Goal: Task Accomplishment & Management: Complete application form

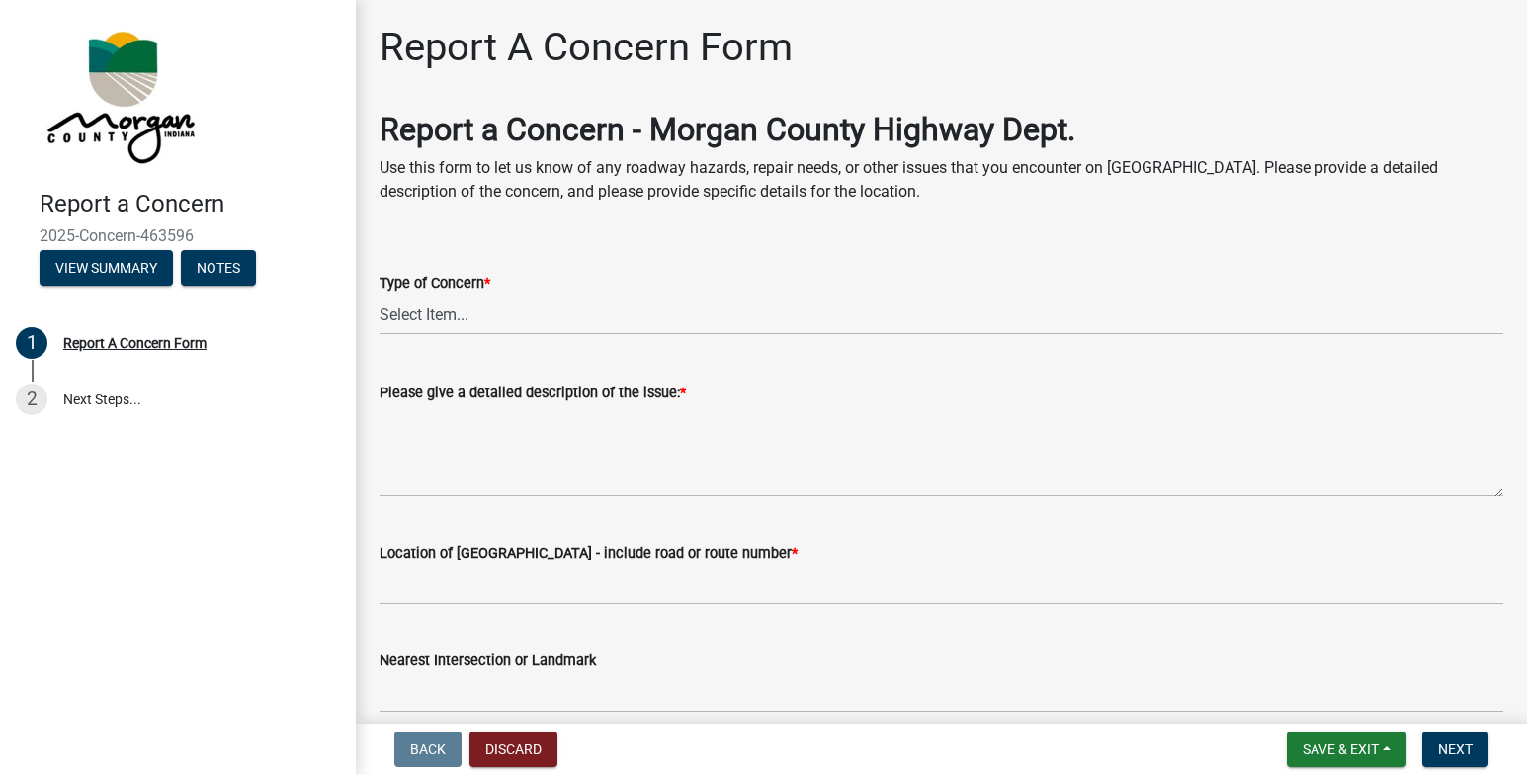
click at [452, 286] on label "Type of Concern *" at bounding box center [435, 284] width 111 height 14
click at [452, 295] on select "Select Item... Pot Hole Patching Ditch Tree Sign Mowing Culvert Other" at bounding box center [942, 315] width 1124 height 41
click at [486, 390] on wm-data-entity-input-list "Report a Concern - Morgan County Highway Dept. Use this form to let us know of …" at bounding box center [942, 728] width 1124 height 1234
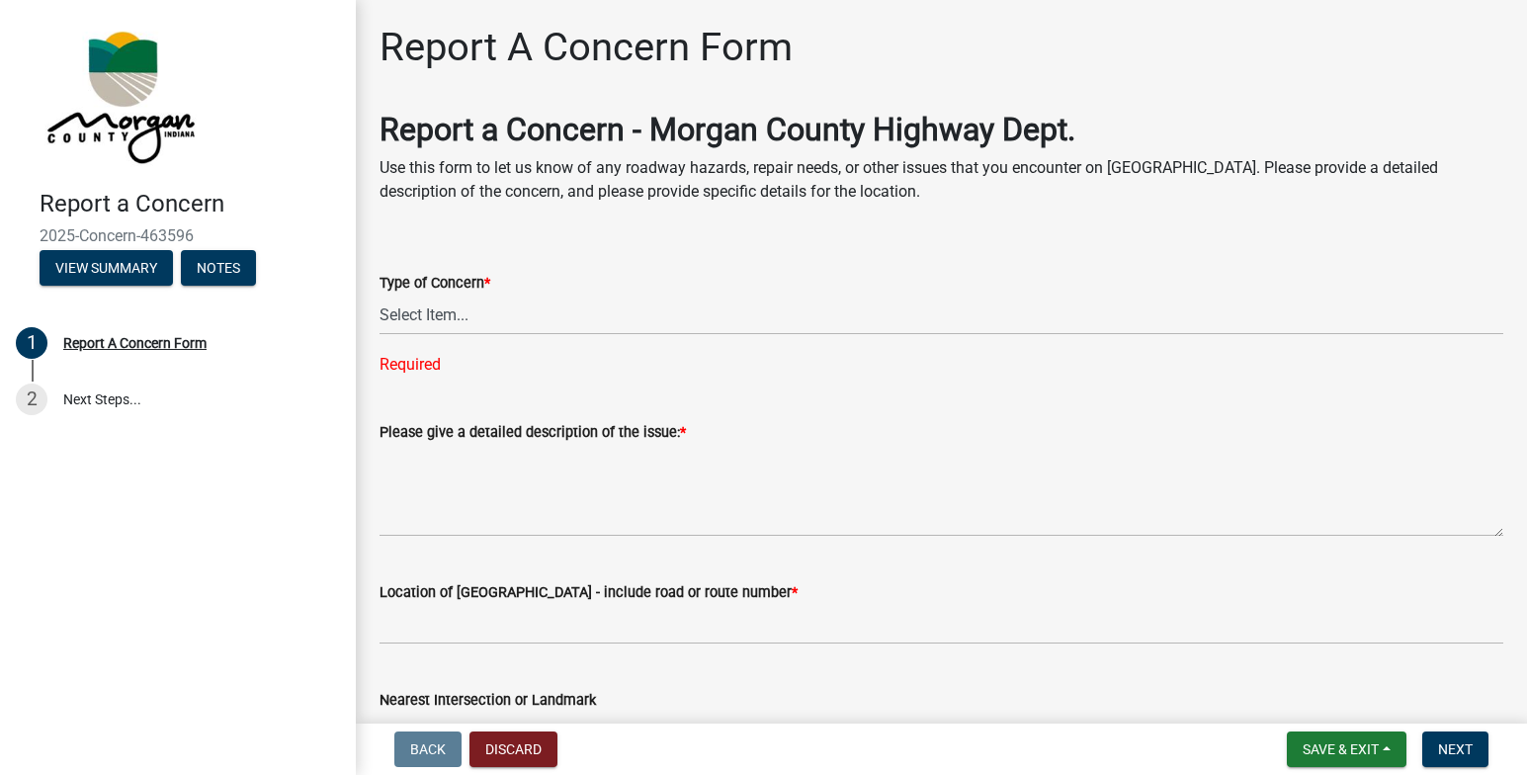
drag, startPoint x: 473, startPoint y: 283, endPoint x: 455, endPoint y: 306, distance: 30.3
click at [473, 282] on label "Type of Concern *" at bounding box center [435, 284] width 111 height 14
click at [473, 295] on select "Select Item... Pot Hole Patching Ditch Tree Sign Mowing Culvert Other" at bounding box center [942, 315] width 1124 height 41
click at [448, 319] on select "Select Item... Pot Hole Patching Ditch Tree Sign Mowing Culvert Other" at bounding box center [942, 315] width 1124 height 41
click at [380, 295] on select "Select Item... Pot Hole Patching Ditch Tree Sign Mowing Culvert Other" at bounding box center [942, 315] width 1124 height 41
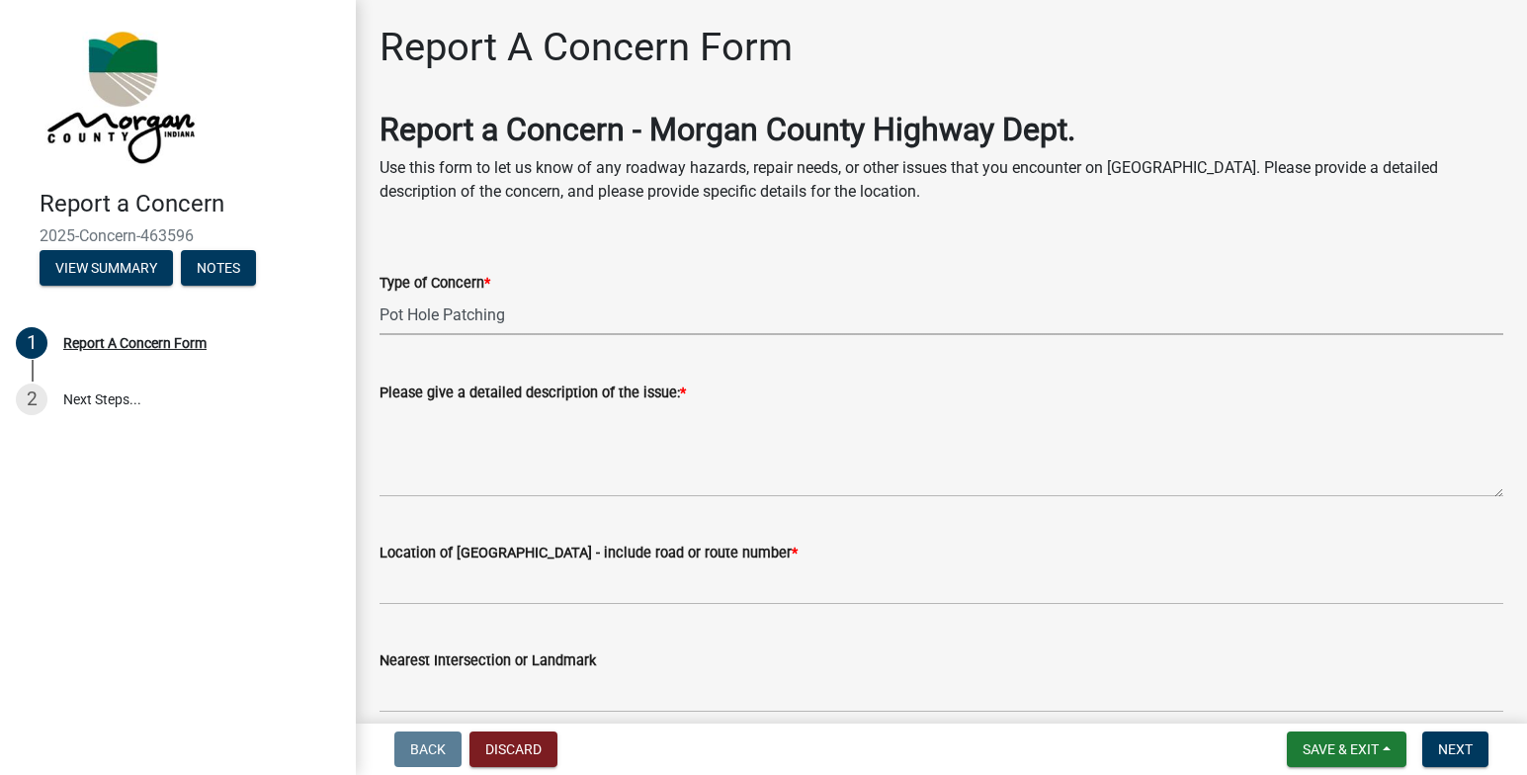
click at [552, 306] on select "Select Item... Pot Hole Patching Ditch Tree Sign Mowing Culvert Other" at bounding box center [942, 315] width 1124 height 41
click at [380, 295] on select "Select Item... Pot Hole Patching Ditch Tree Sign Mowing Culvert Other" at bounding box center [942, 315] width 1124 height 41
click at [470, 283] on label "Type of Concern *" at bounding box center [435, 284] width 111 height 14
click at [470, 295] on select "Select Item... Pot Hole Patching Ditch Tree Sign Mowing Culvert Other" at bounding box center [942, 315] width 1124 height 41
click at [458, 283] on label "Type of Concern *" at bounding box center [435, 284] width 111 height 14
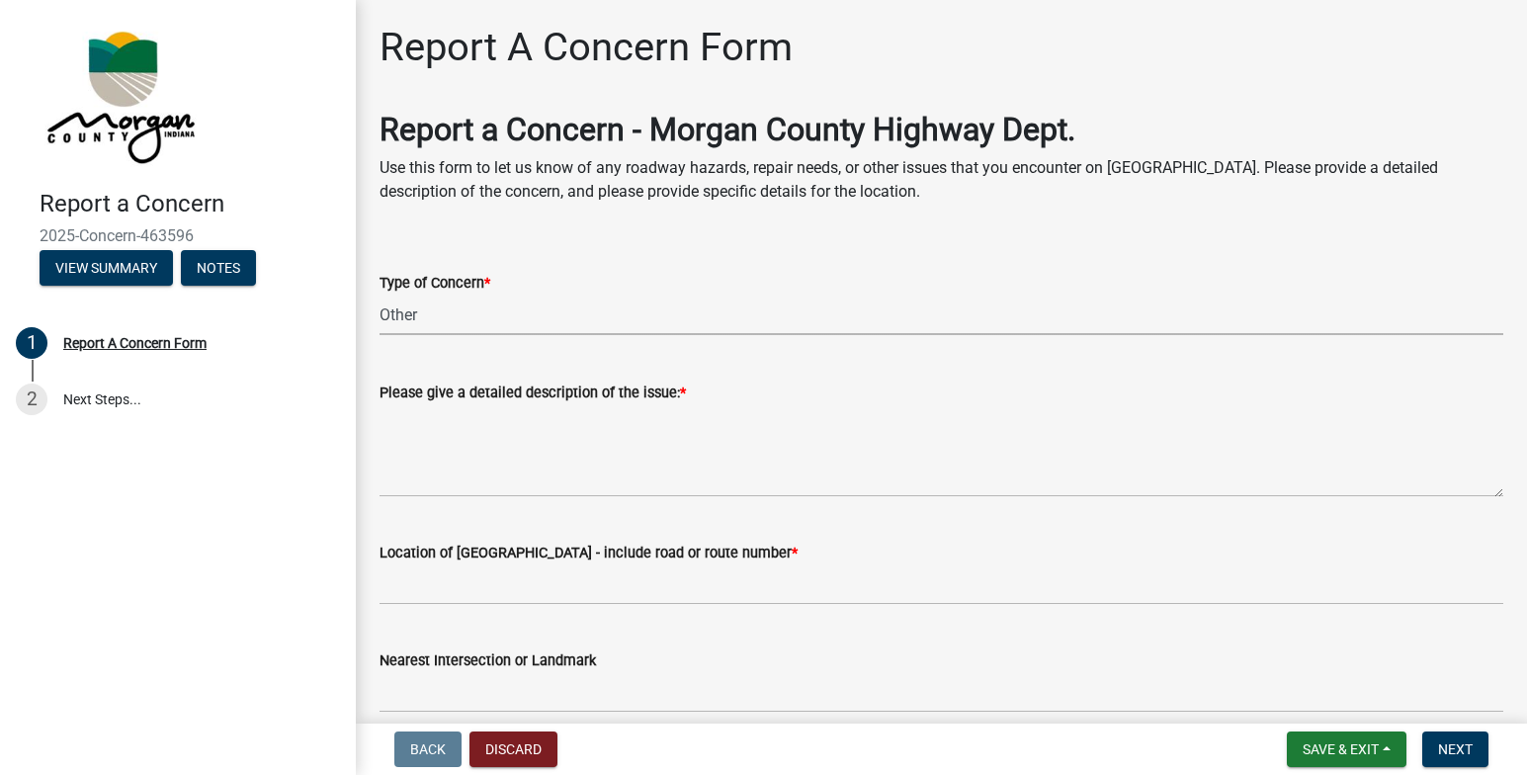
click at [458, 295] on select "Select Item... Pot Hole Patching Ditch Tree Sign Mowing Culvert Other" at bounding box center [942, 315] width 1124 height 41
click at [407, 314] on select "Select Item... Pot Hole Patching Ditch Tree Sign Mowing Culvert Other" at bounding box center [942, 315] width 1124 height 41
click at [380, 295] on select "Select Item... Pot Hole Patching Ditch Tree Sign Mowing Culvert Other" at bounding box center [942, 315] width 1124 height 41
select select "4e8cd194-75cf-41f7-bca6-0f810dd08e04"
click at [495, 390] on label "Please give a detailed description of the issue: *" at bounding box center [533, 393] width 306 height 14
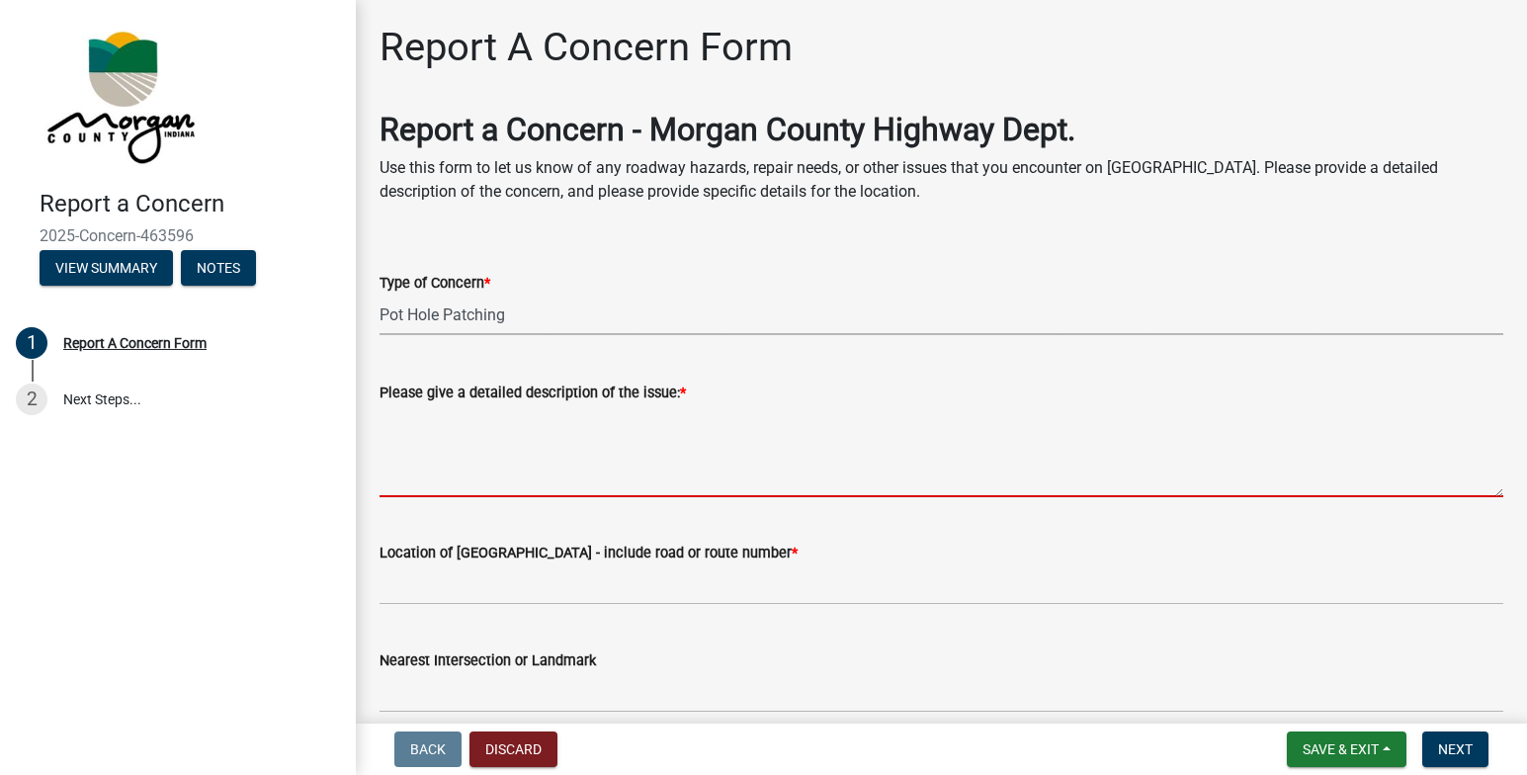
click at [495, 404] on textarea "Please give a detailed description of the issue: *" at bounding box center [942, 450] width 1124 height 93
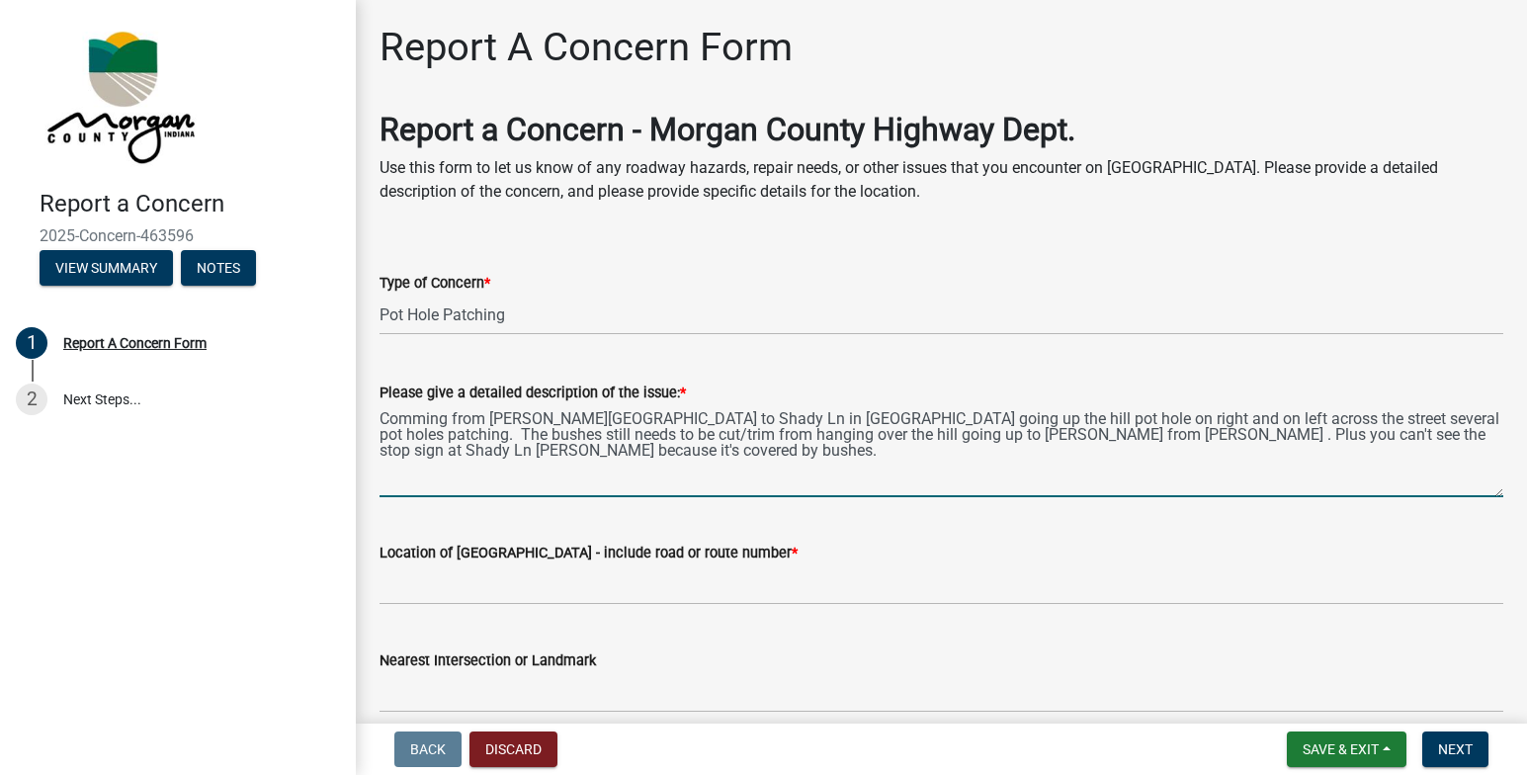
type textarea "Comming from [PERSON_NAME][GEOGRAPHIC_DATA] to Shady Ln in [GEOGRAPHIC_DATA] go…"
click at [539, 552] on label "Location of [GEOGRAPHIC_DATA] - include road or route number *" at bounding box center [589, 554] width 418 height 14
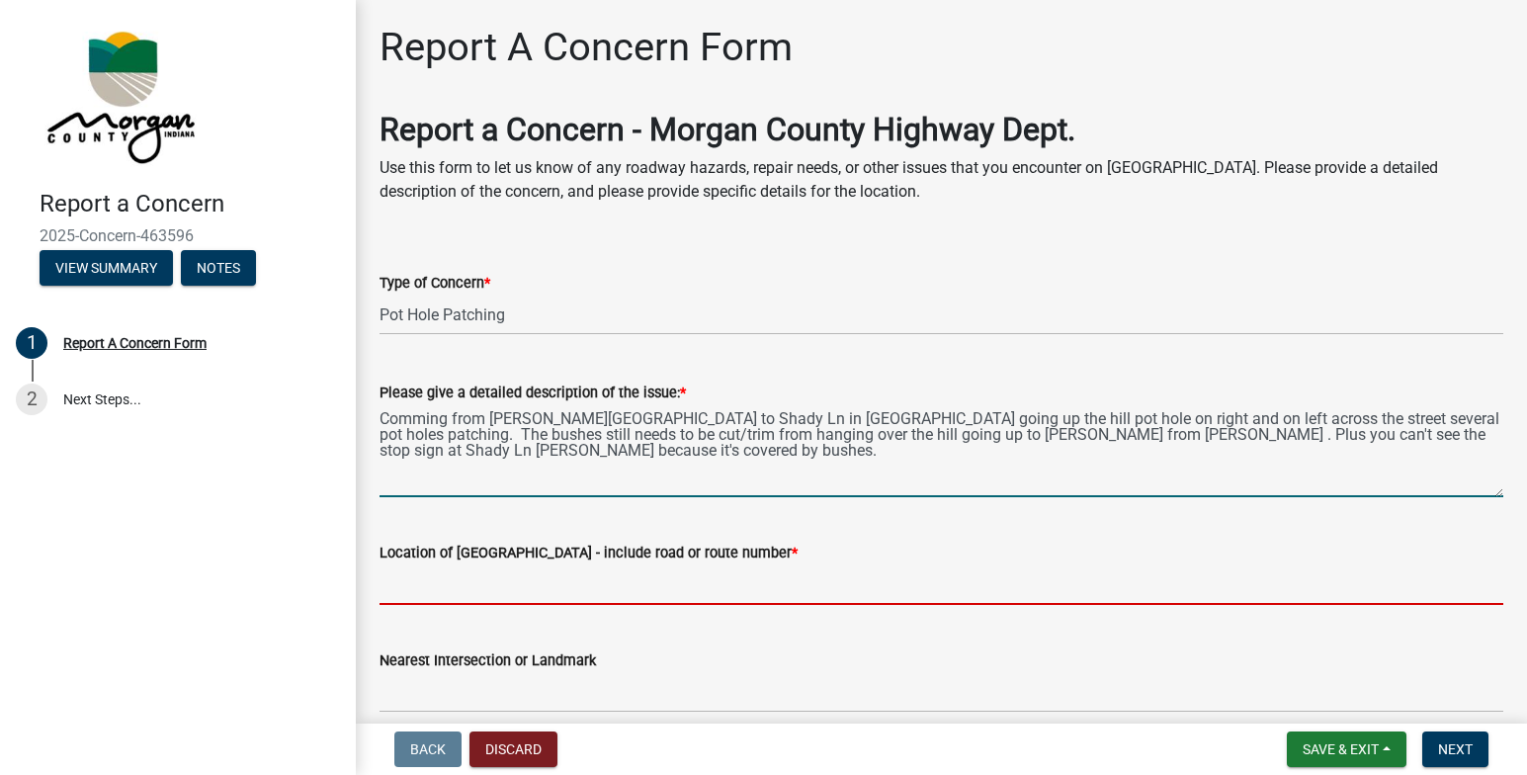
click at [539, 564] on input "Location of [GEOGRAPHIC_DATA] - include road or route number *" at bounding box center [942, 584] width 1124 height 41
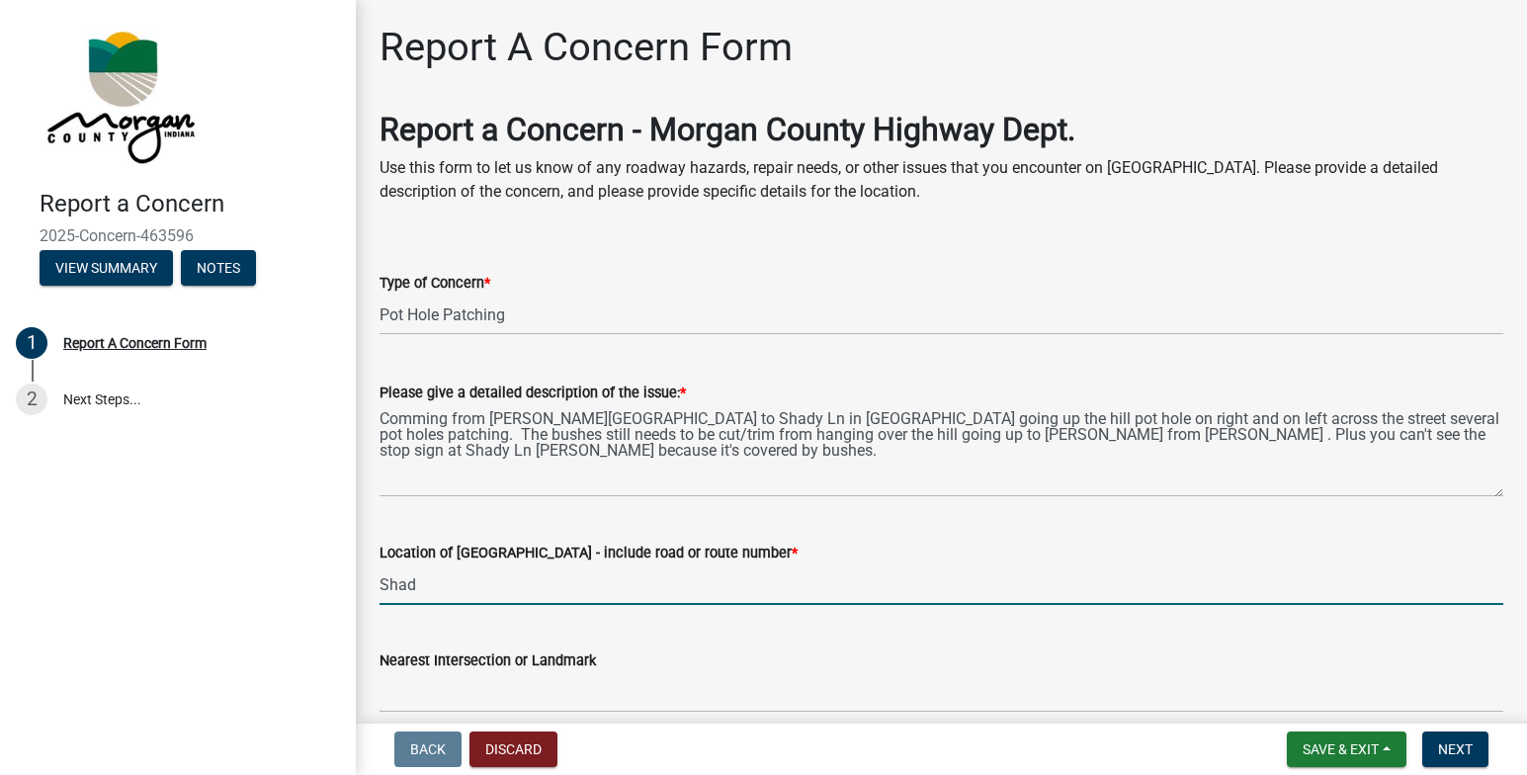
type input "[PERSON_NAME] and [PERSON_NAME][GEOGRAPHIC_DATA] and [PERSON_NAME] and [PERSON_…"
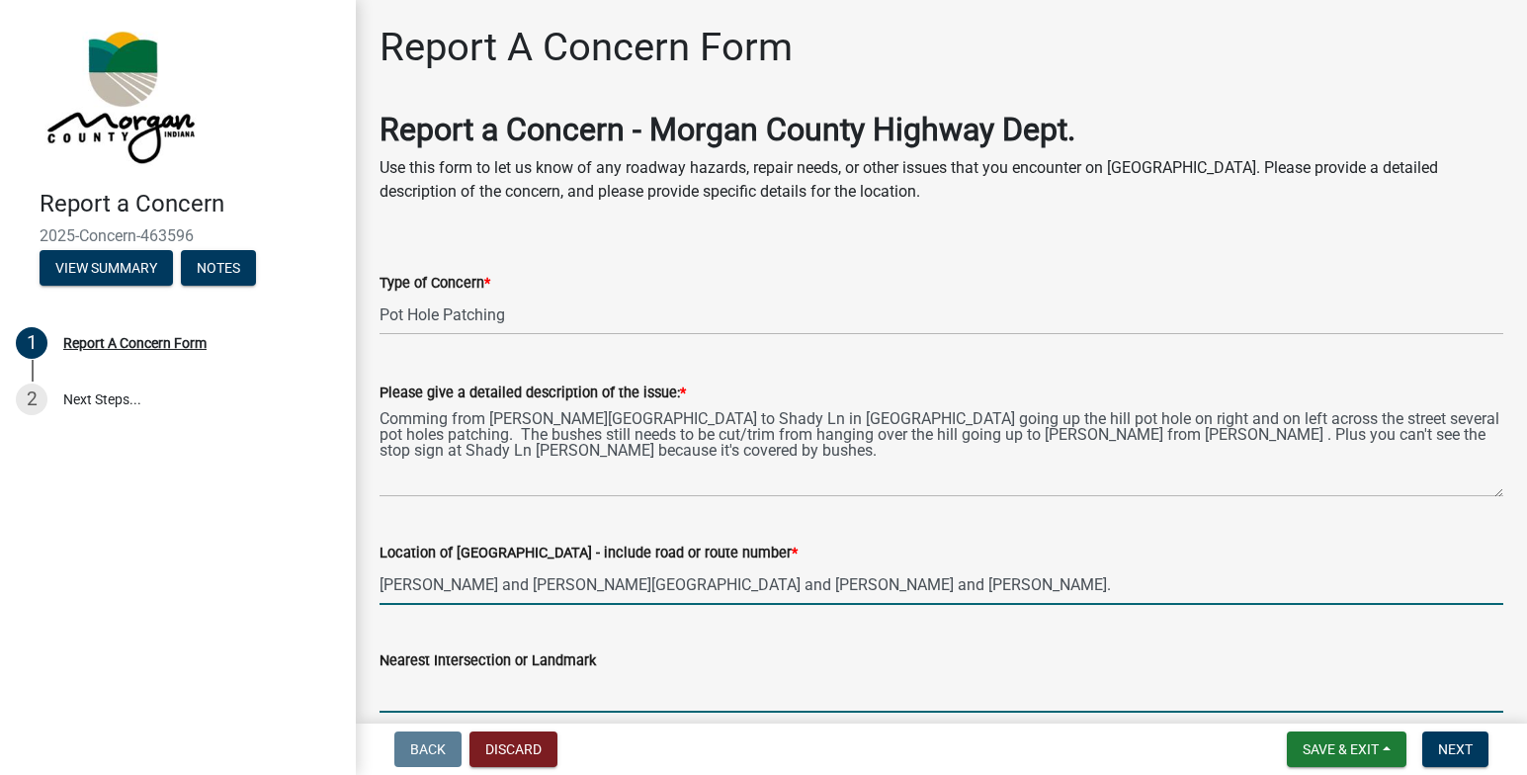
type input "IN"
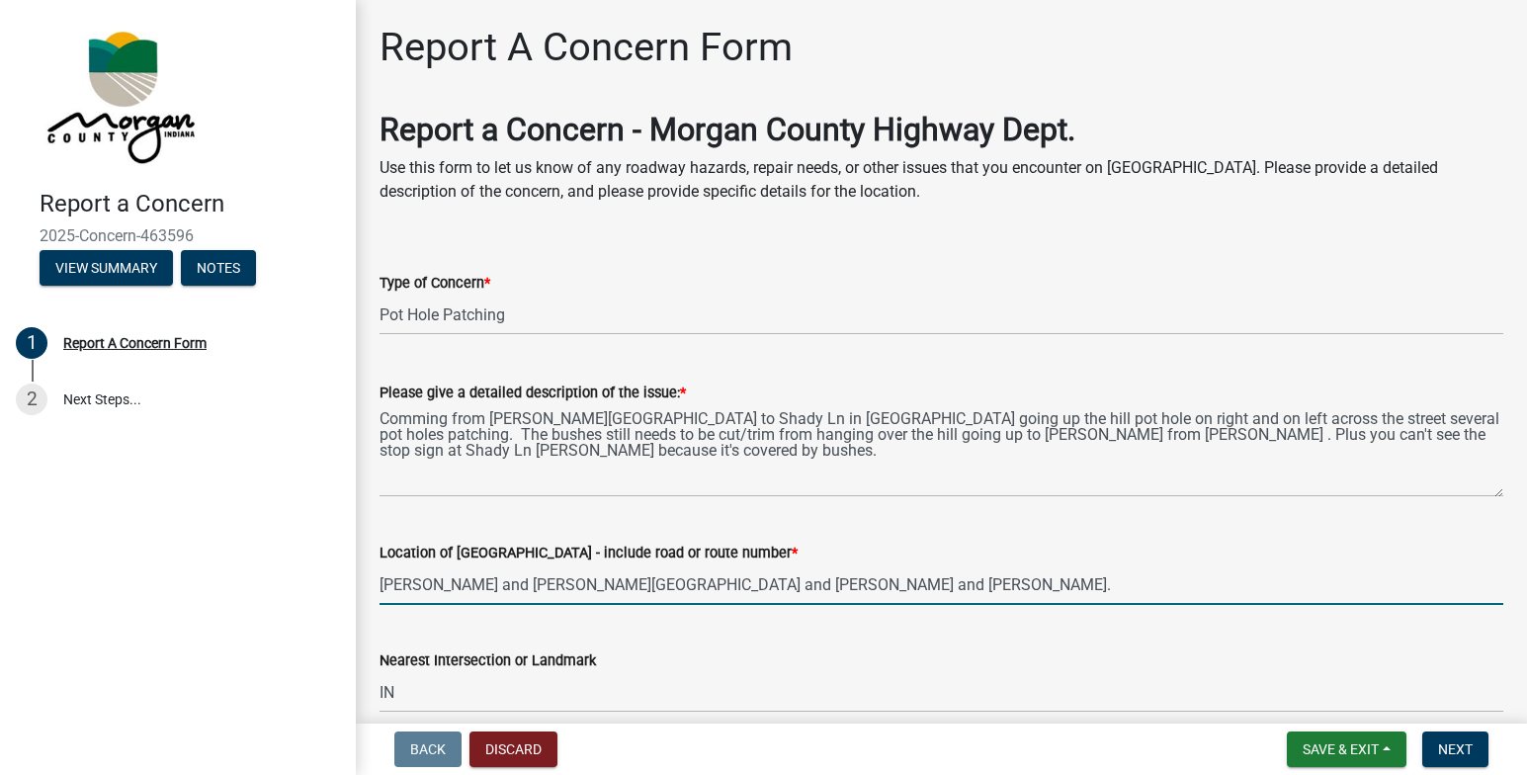
type input "[PERSON_NAME]"
type input "[EMAIL_ADDRESS][DOMAIN_NAME]"
type input "7653461388"
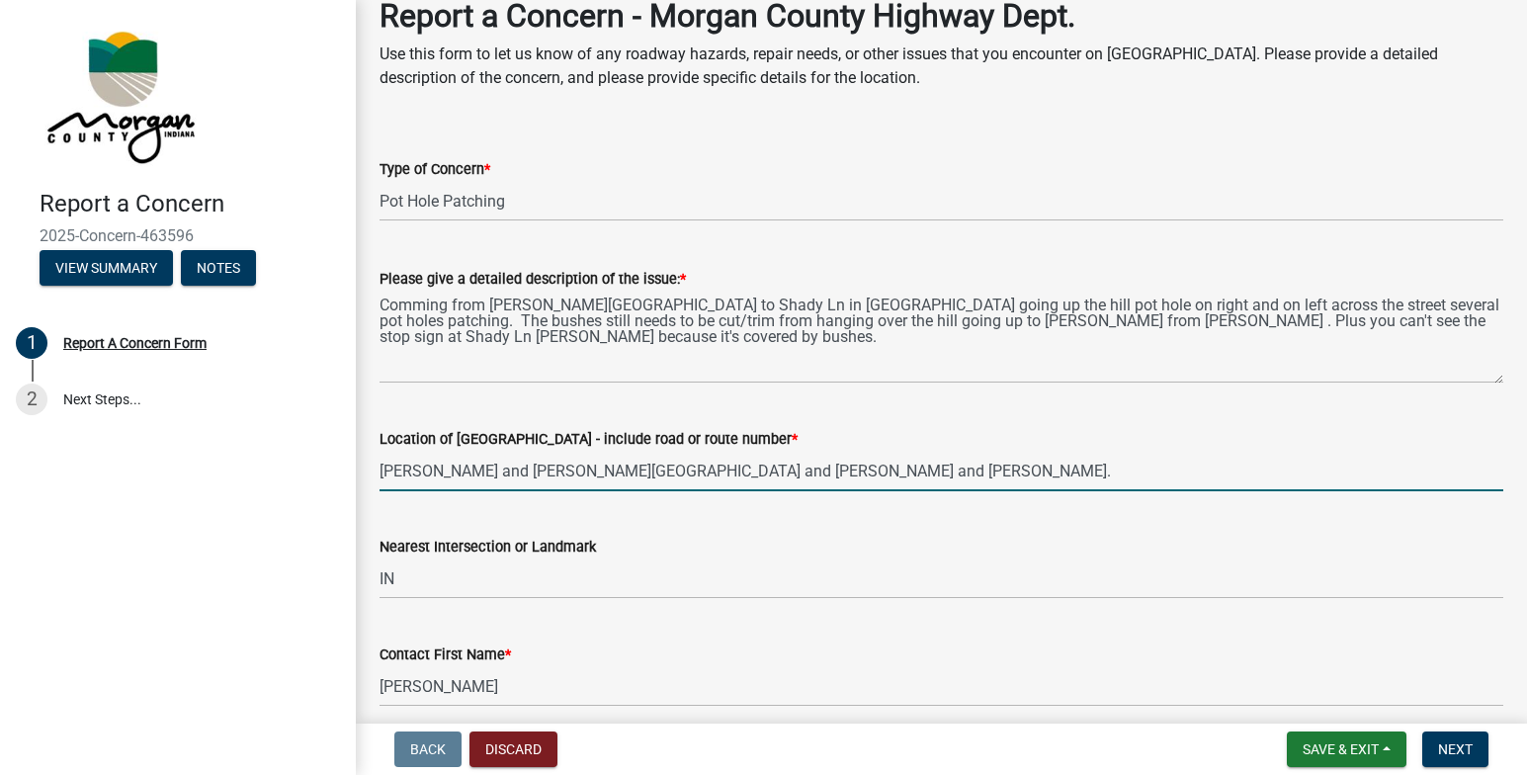
scroll to position [113, 0]
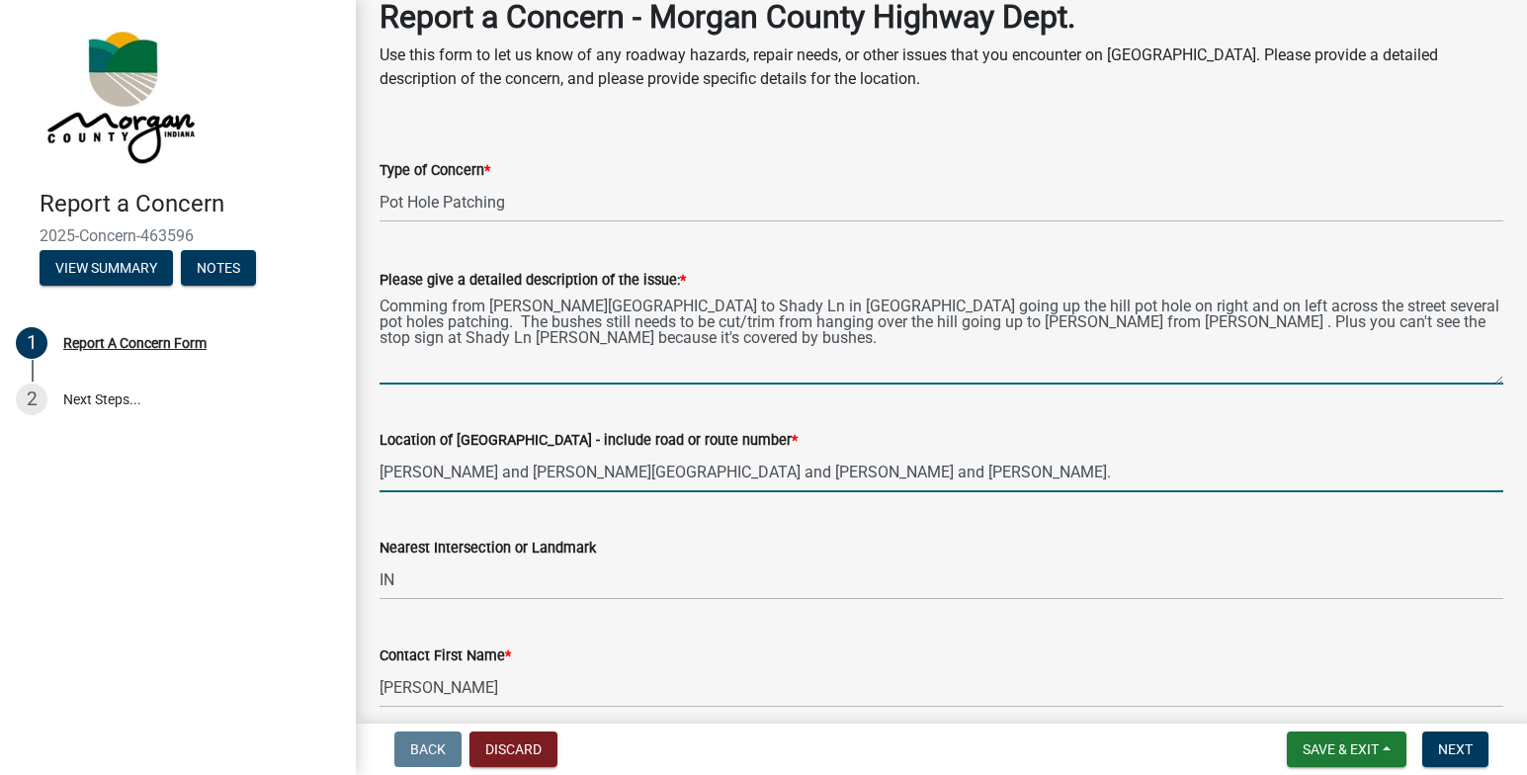
click at [561, 351] on textarea "Comming from [PERSON_NAME][GEOGRAPHIC_DATA] to Shady Ln in [GEOGRAPHIC_DATA] go…" at bounding box center [942, 338] width 1124 height 93
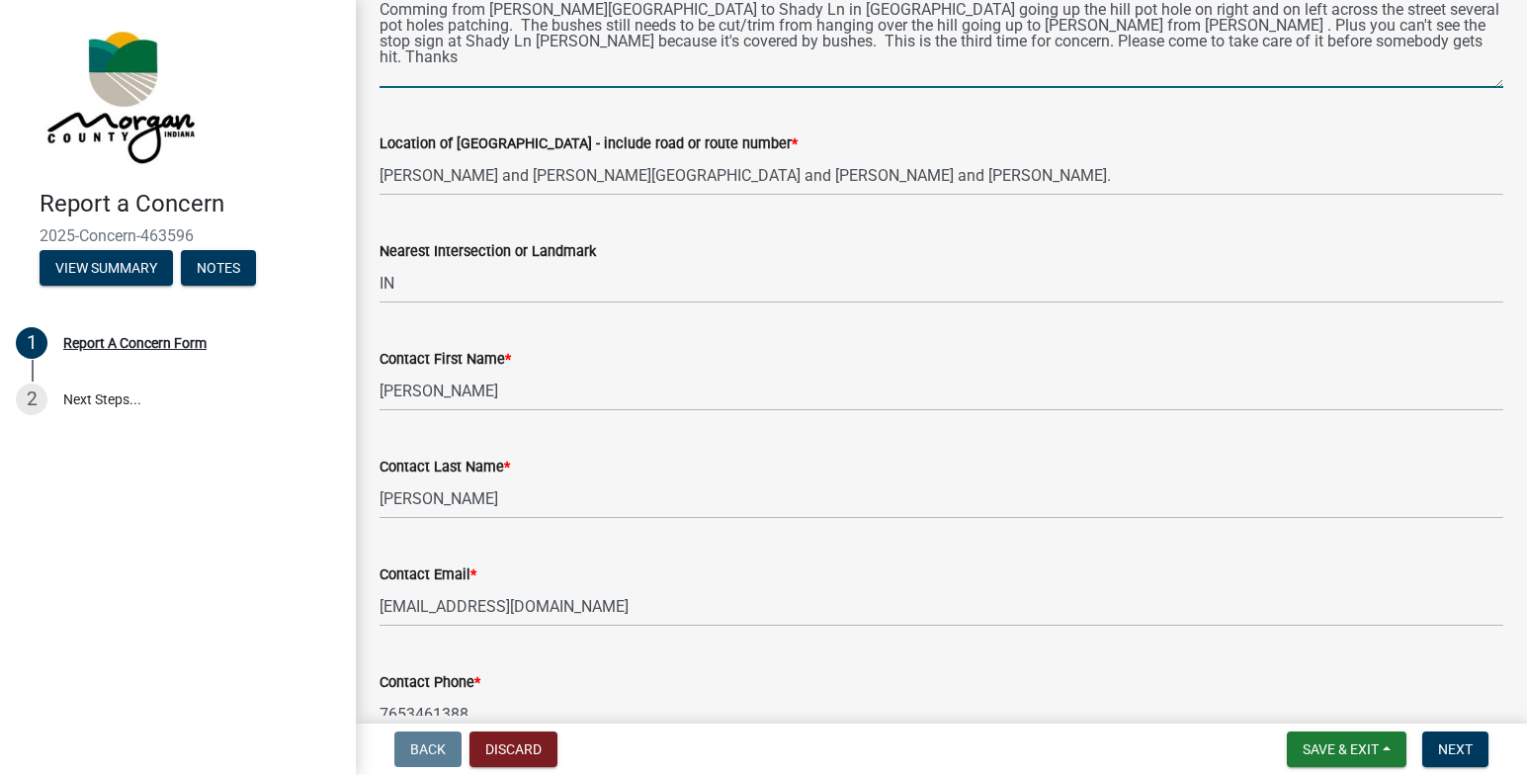
scroll to position [706, 0]
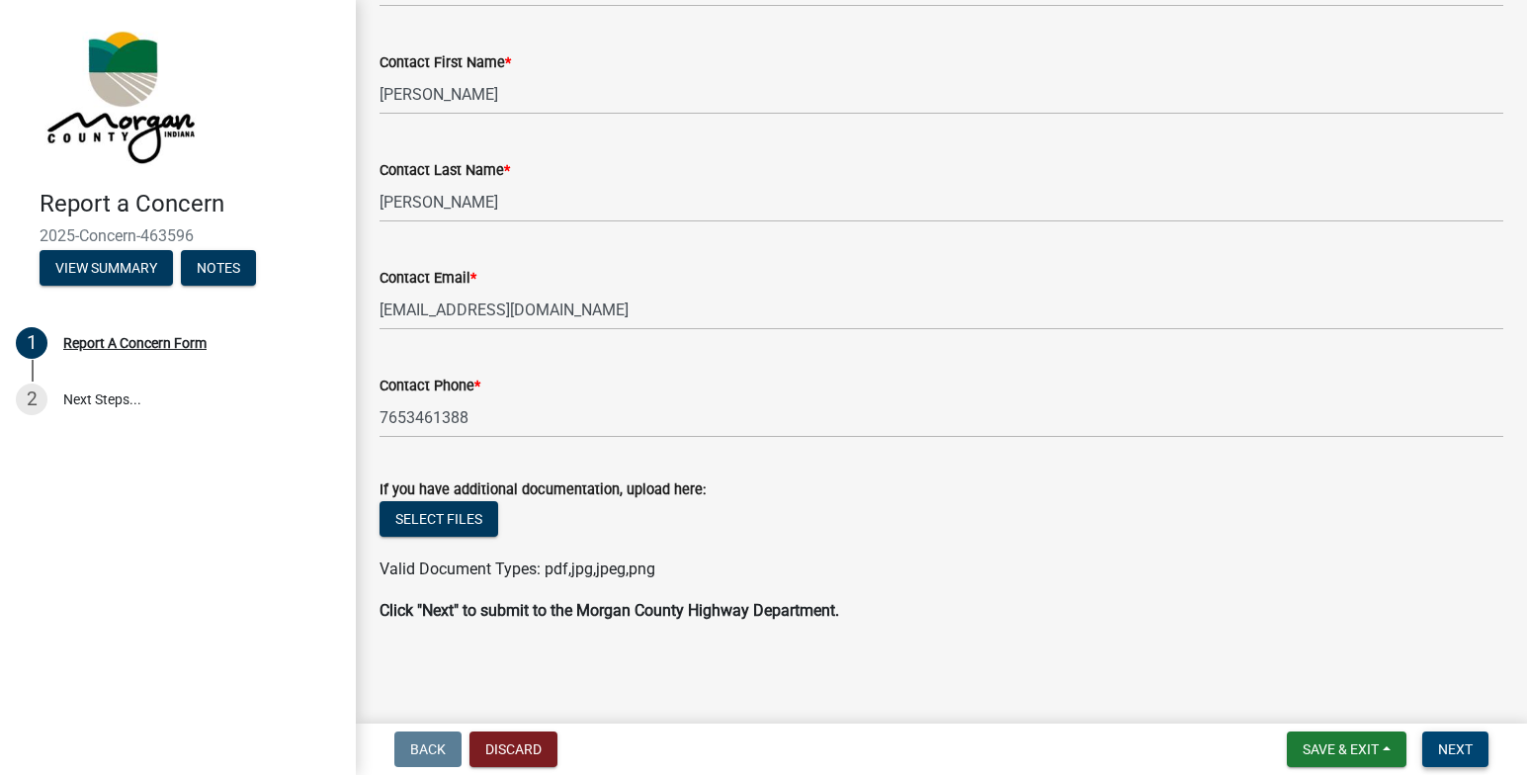
type textarea "Comming from [PERSON_NAME][GEOGRAPHIC_DATA] to Shady Ln in [GEOGRAPHIC_DATA] go…"
click at [1451, 745] on span "Next" at bounding box center [1455, 749] width 35 height 16
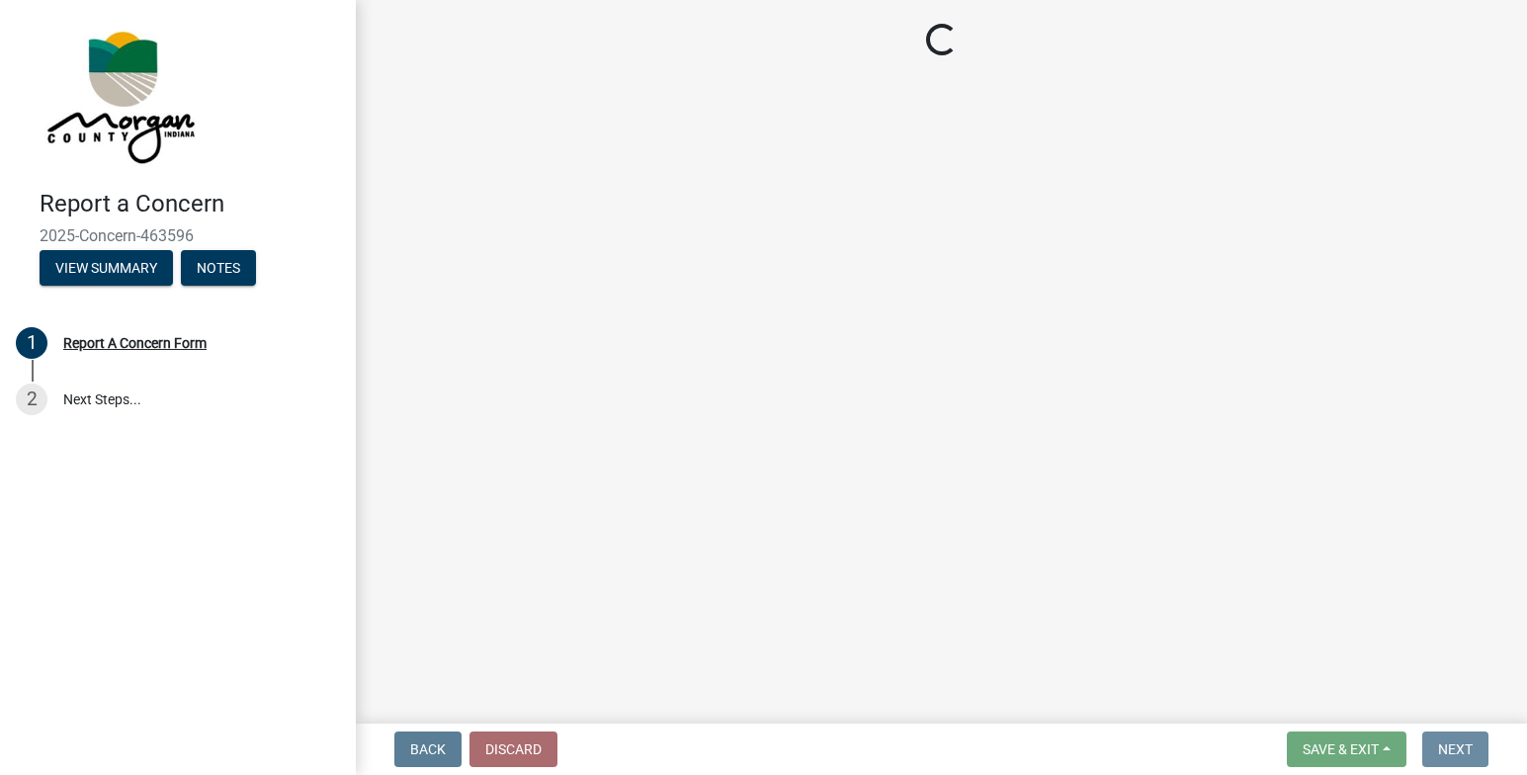
scroll to position [0, 0]
